Goal: Task Accomplishment & Management: Manage account settings

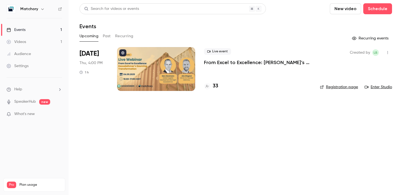
click at [149, 61] on div at bounding box center [156, 69] width 78 height 44
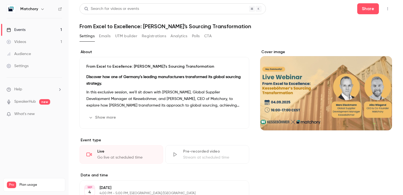
click at [146, 38] on button "Registrations" at bounding box center [154, 36] width 24 height 9
